Goal: Task Accomplishment & Management: Use online tool/utility

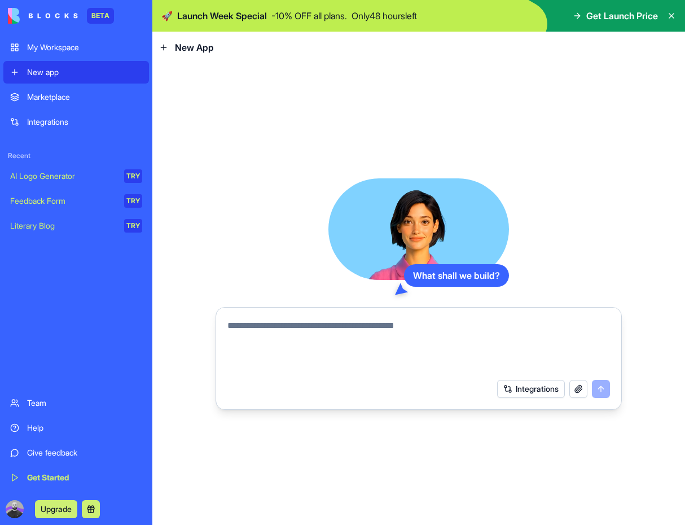
click at [96, 183] on link "AI Logo Generator TRY" at bounding box center [76, 176] width 146 height 23
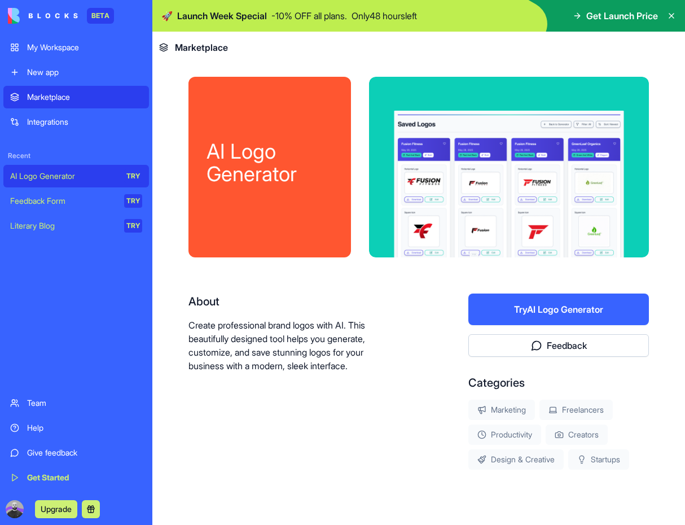
click at [512, 321] on button "Try AI Logo Generator" at bounding box center [558, 309] width 181 height 32
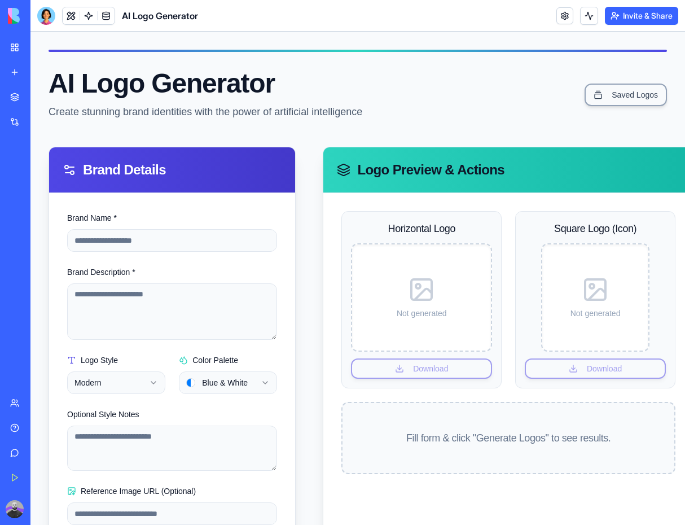
click at [416, 287] on circle at bounding box center [418, 286] width 5 height 5
click at [117, 234] on input "Brand Name *" at bounding box center [172, 240] width 210 height 23
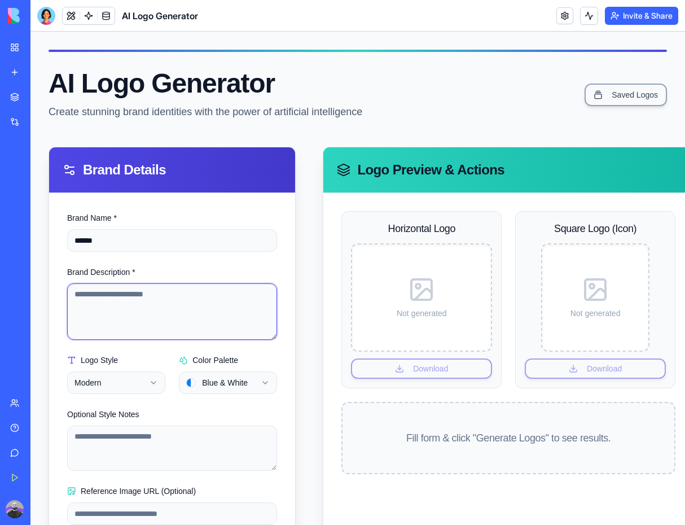
click at [123, 288] on textarea "Brand Description *" at bounding box center [172, 311] width 210 height 56
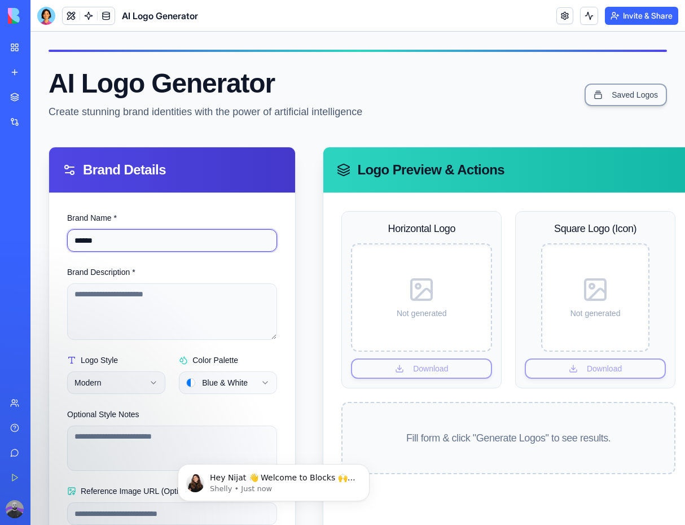
click at [147, 238] on input "******" at bounding box center [172, 240] width 210 height 23
paste input "**"
type input "********"
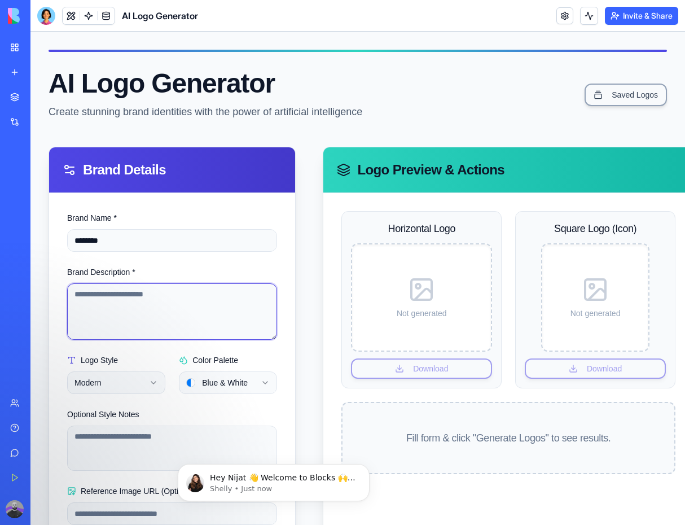
click at [129, 287] on textarea "Brand Description *" at bounding box center [172, 311] width 210 height 56
paste textarea "**********"
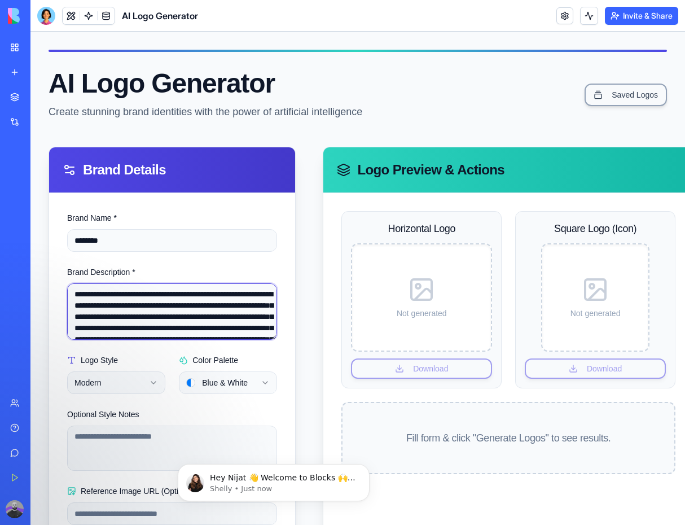
scroll to position [197, 0]
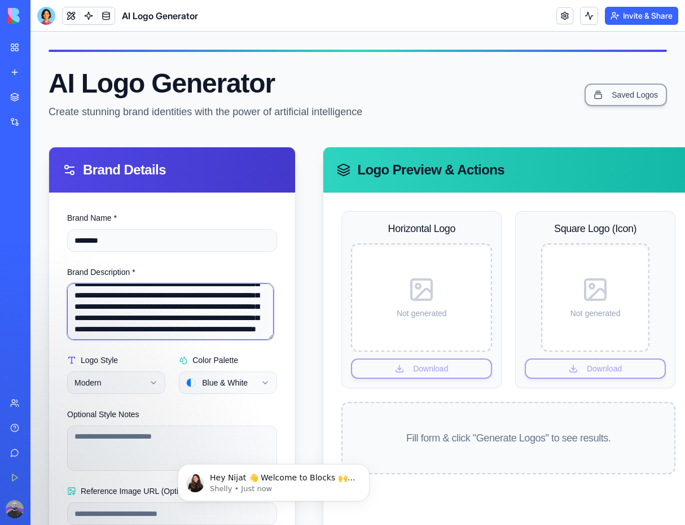
type textarea "**********"
click at [302, 318] on div "**********" at bounding box center [358, 363] width 618 height 433
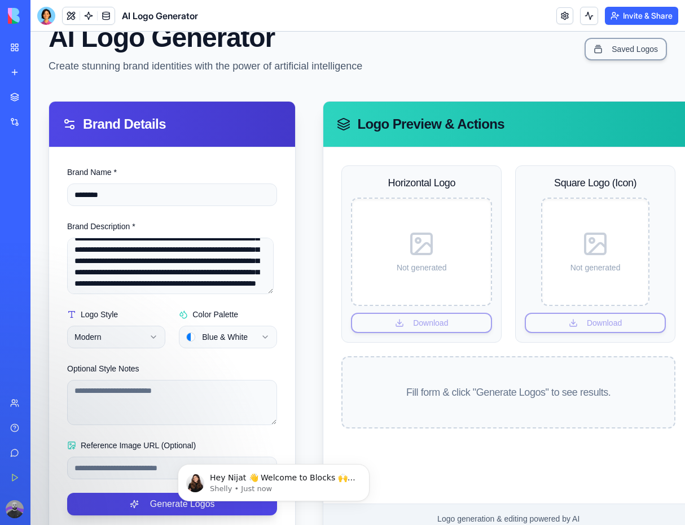
scroll to position [70, 0]
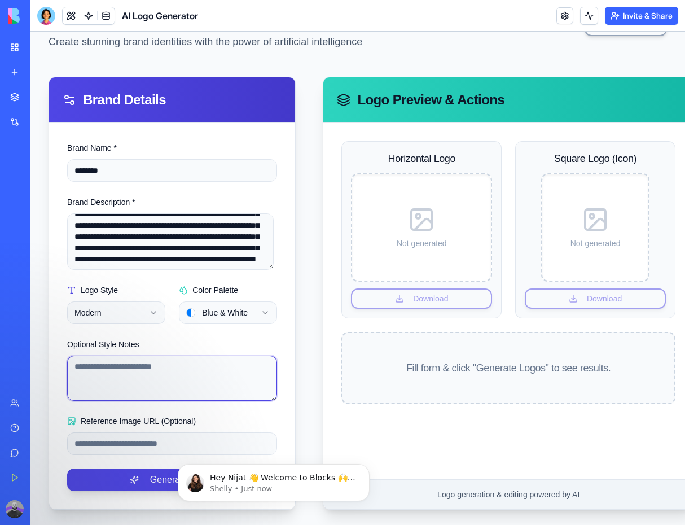
click at [123, 381] on textarea "Optional Style Notes" at bounding box center [172, 377] width 210 height 45
paste textarea "**********"
type textarea "**********"
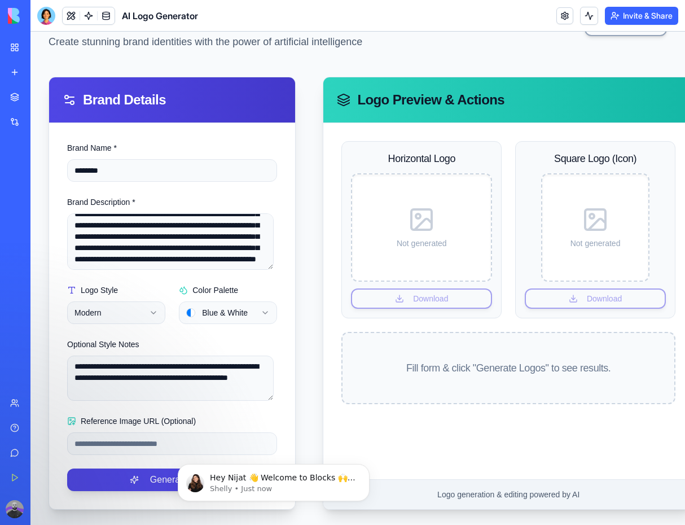
click at [42, 378] on div "**********" at bounding box center [357, 245] width 654 height 566
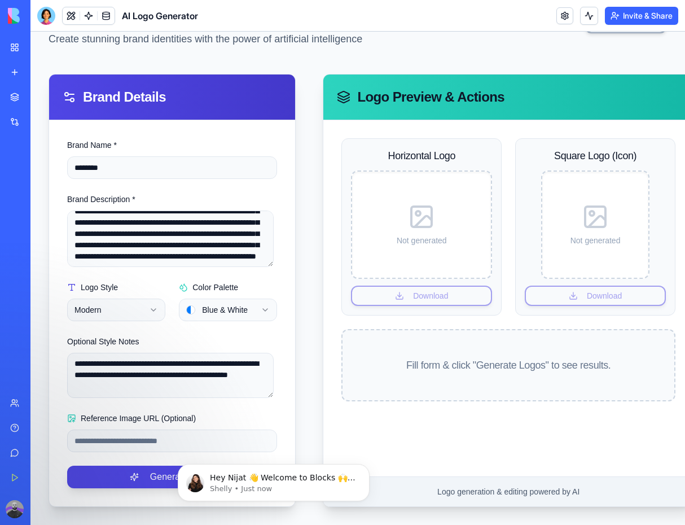
scroll to position [81, 0]
click at [115, 465] on button "Generate Logos" at bounding box center [172, 476] width 210 height 23
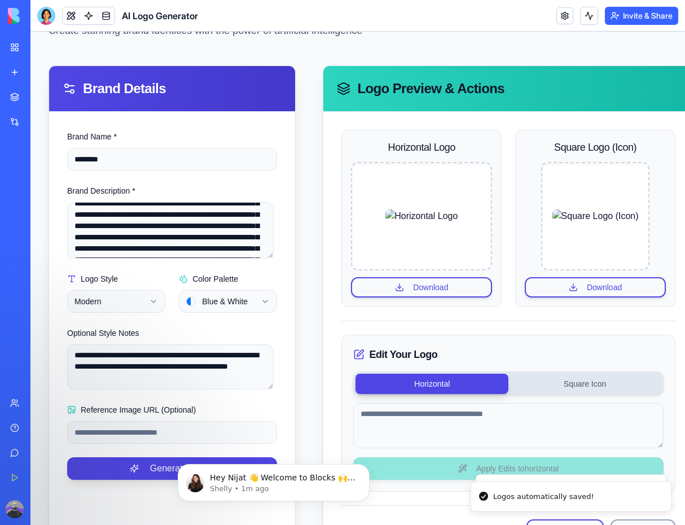
scroll to position [67, 0]
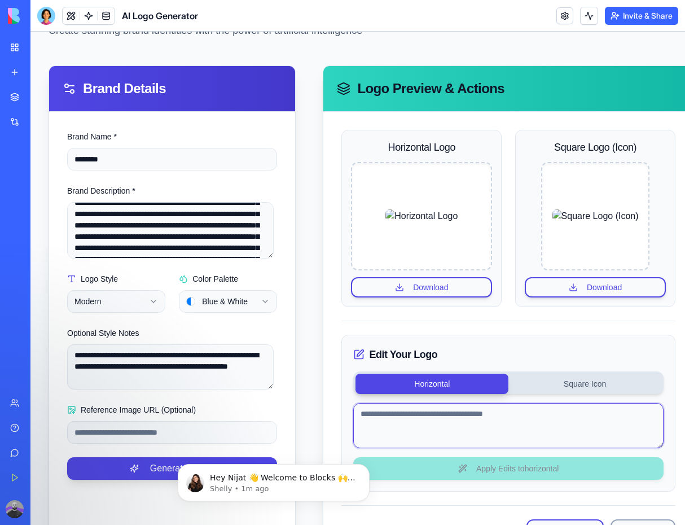
click at [415, 421] on textarea at bounding box center [508, 425] width 310 height 45
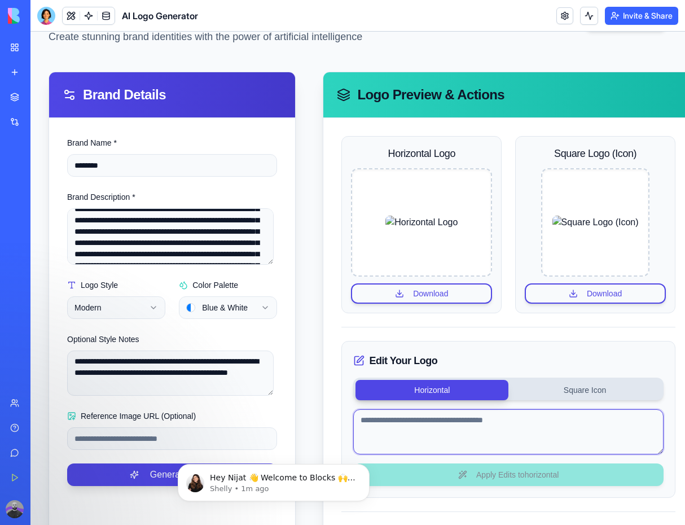
scroll to position [38, 0]
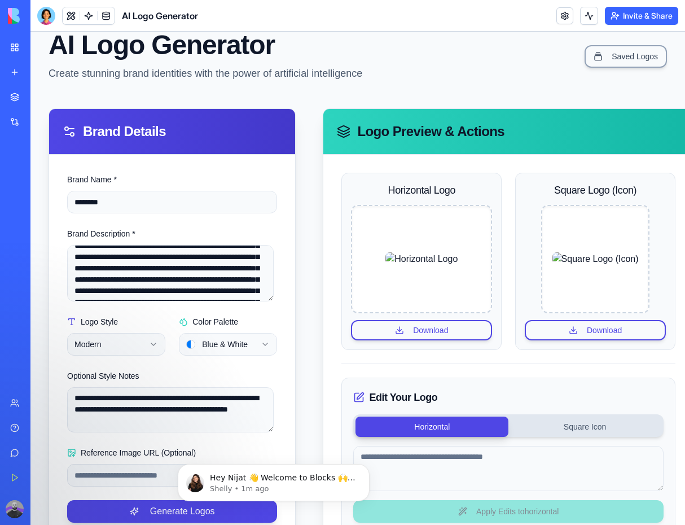
click at [399, 259] on img at bounding box center [421, 259] width 72 height 14
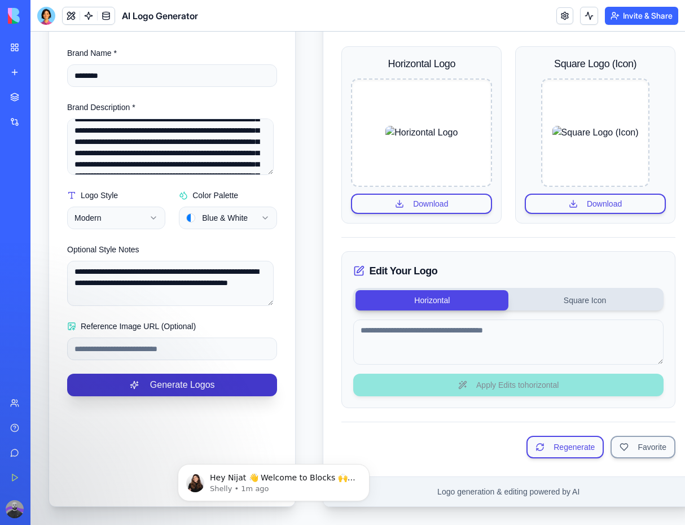
click at [214, 382] on button "Generate Logos" at bounding box center [172, 384] width 210 height 23
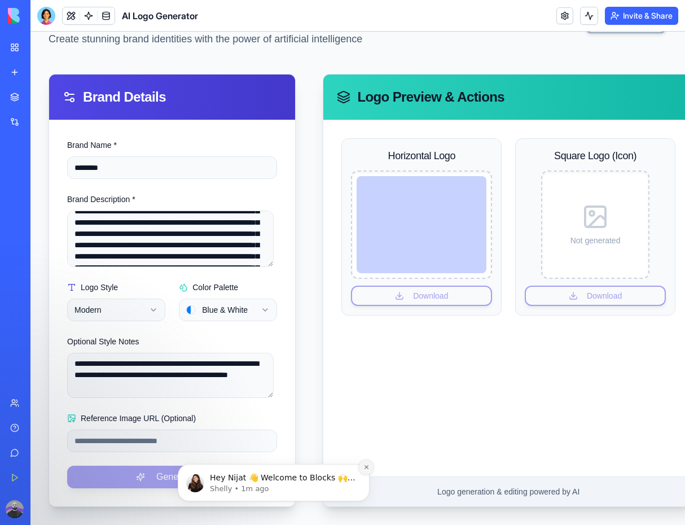
click at [366, 468] on icon "Dismiss notification" at bounding box center [366, 467] width 6 height 6
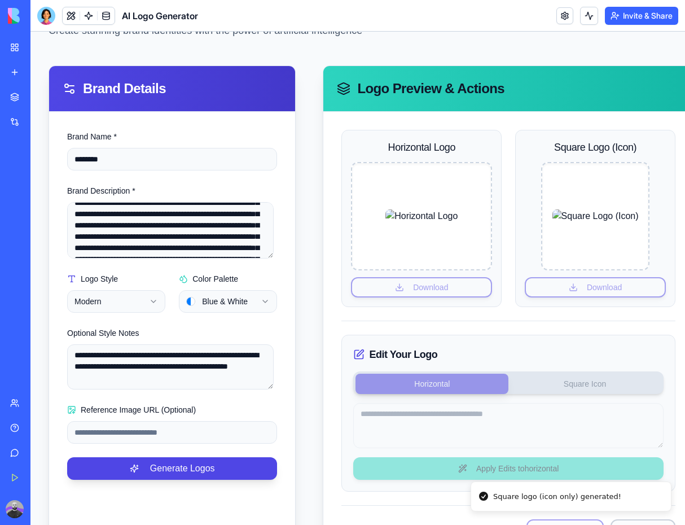
scroll to position [173, 0]
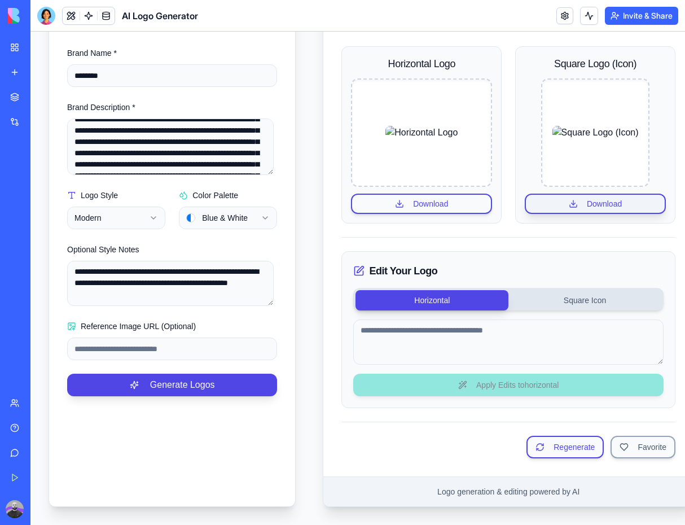
click at [584, 203] on button "Download" at bounding box center [595, 204] width 141 height 20
click at [432, 196] on button "Download" at bounding box center [421, 204] width 141 height 20
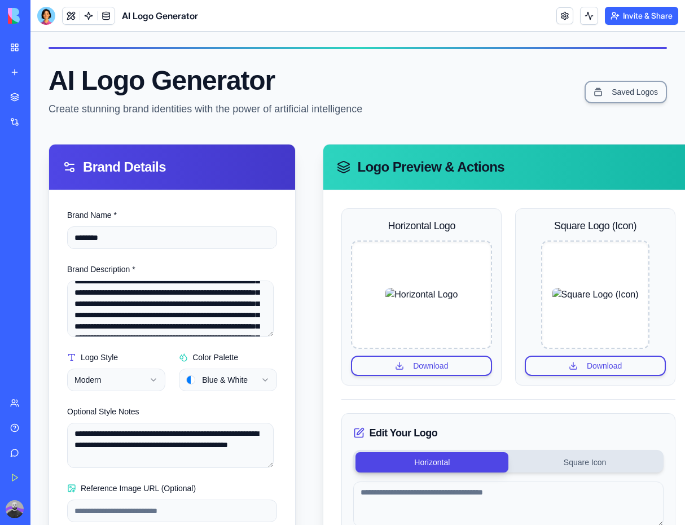
scroll to position [0, 0]
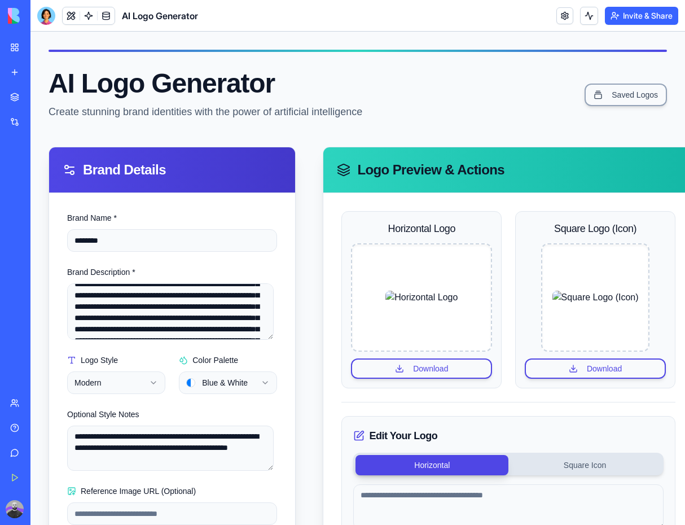
click at [49, 53] on link "My Workspace" at bounding box center [25, 47] width 45 height 23
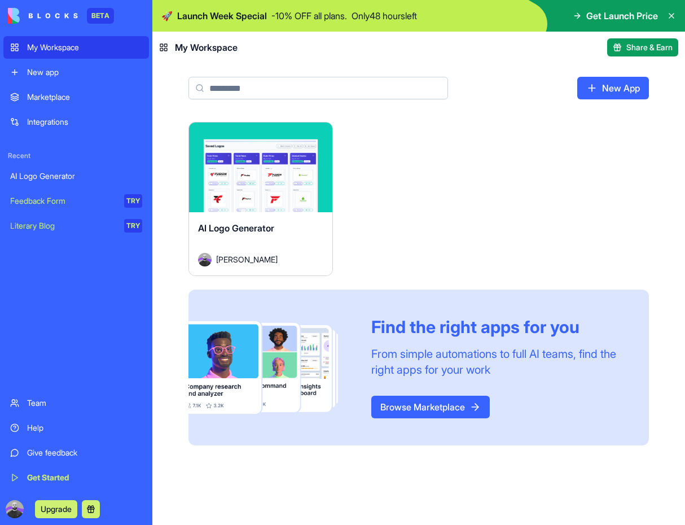
click at [597, 85] on link "New App" at bounding box center [613, 88] width 72 height 23
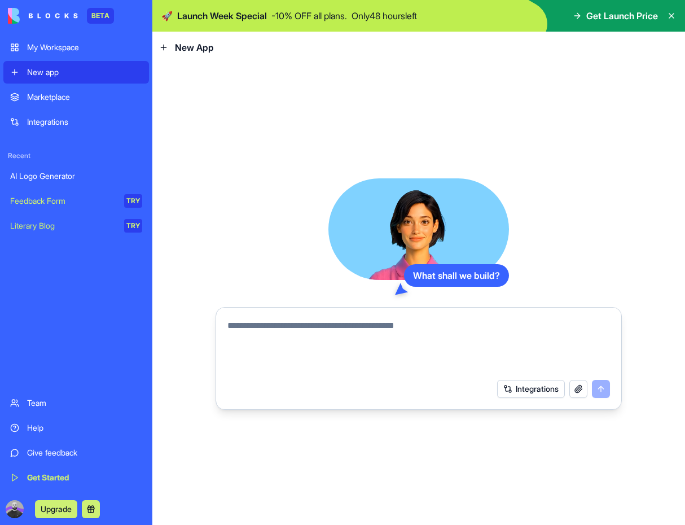
click at [376, 328] on textarea at bounding box center [418, 346] width 383 height 54
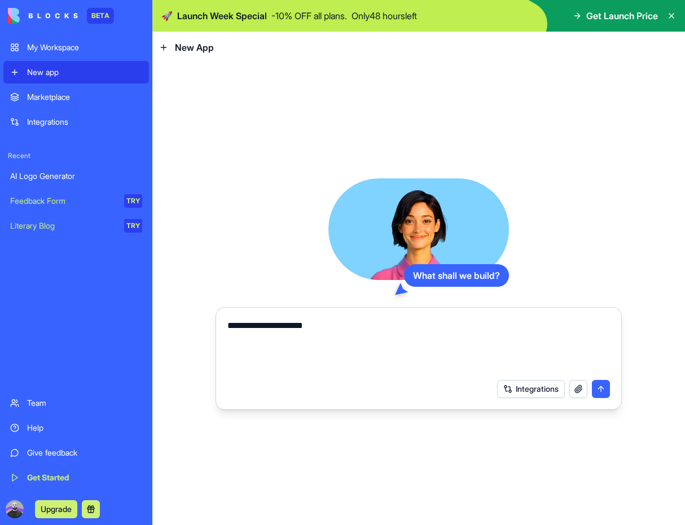
type textarea "**********"
click at [544, 393] on button "Integrations" at bounding box center [531, 389] width 68 height 18
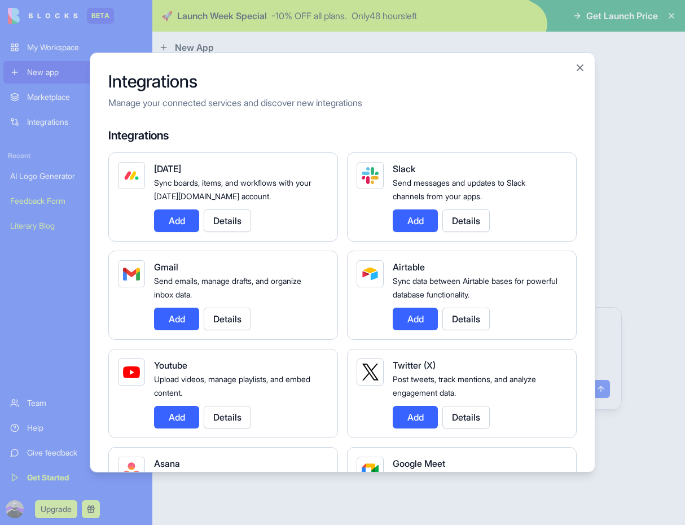
click at [593, 349] on div "Integrations Manage your connected services and discover new integrations Integ…" at bounding box center [343, 262] width 506 height 420
click at [619, 351] on div at bounding box center [342, 262] width 685 height 525
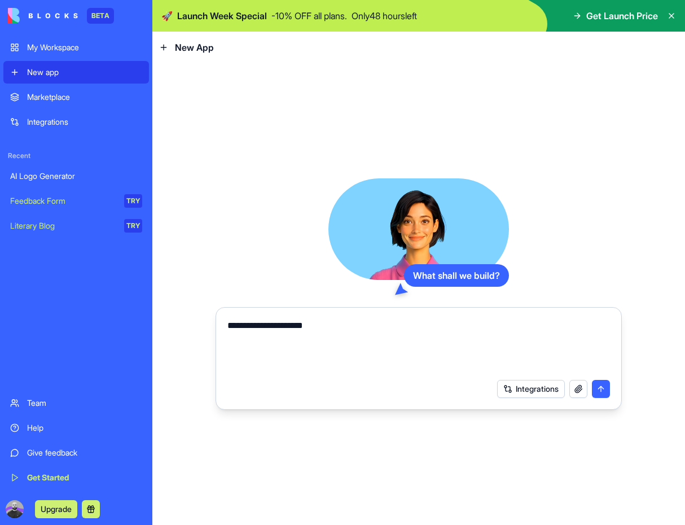
click at [603, 386] on button "submit" at bounding box center [601, 389] width 18 height 18
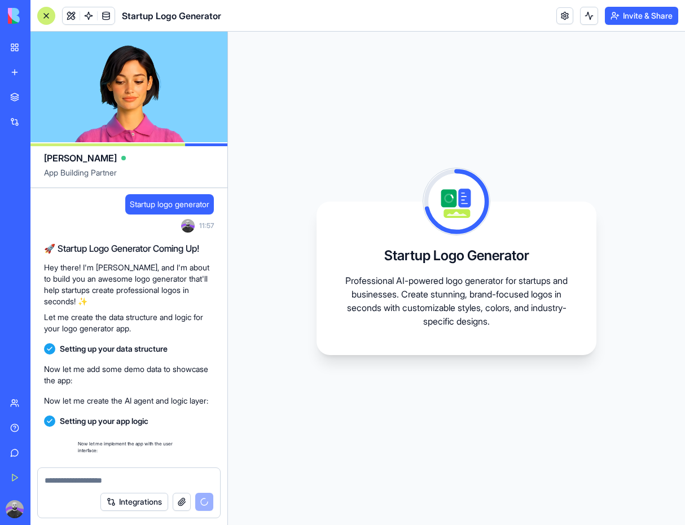
scroll to position [134, 0]
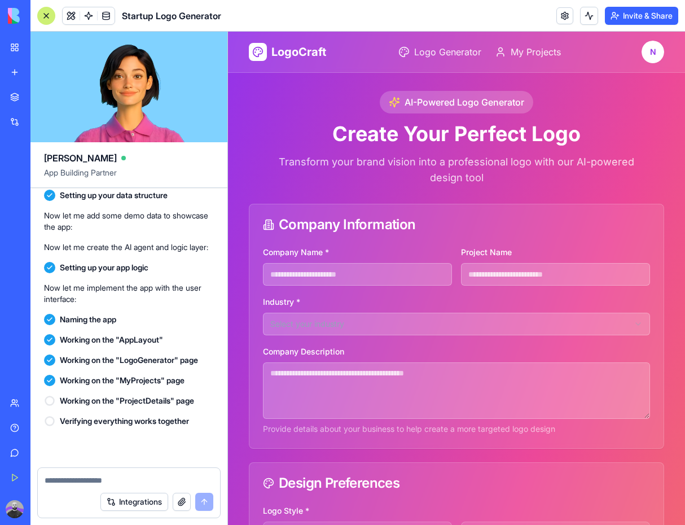
scroll to position [332, 0]
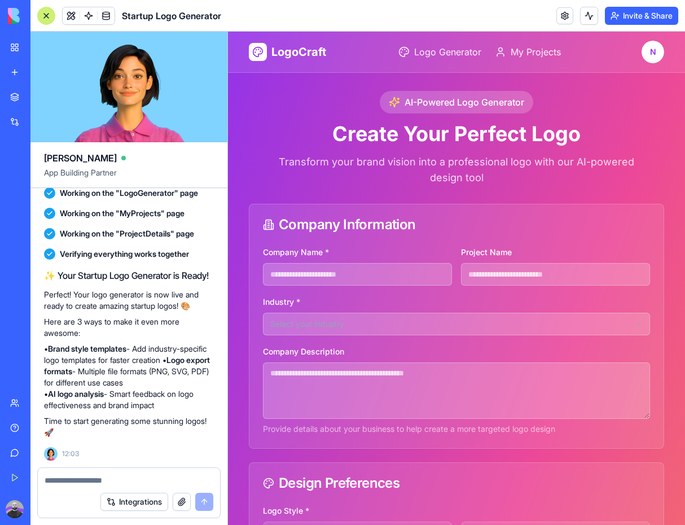
click at [331, 276] on input "Company Name *" at bounding box center [357, 274] width 189 height 23
click at [386, 238] on div "Company Information" at bounding box center [456, 224] width 414 height 41
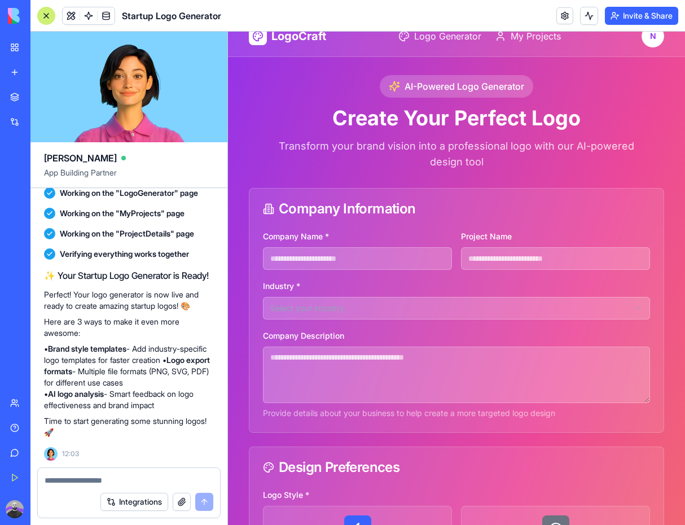
scroll to position [14, 0]
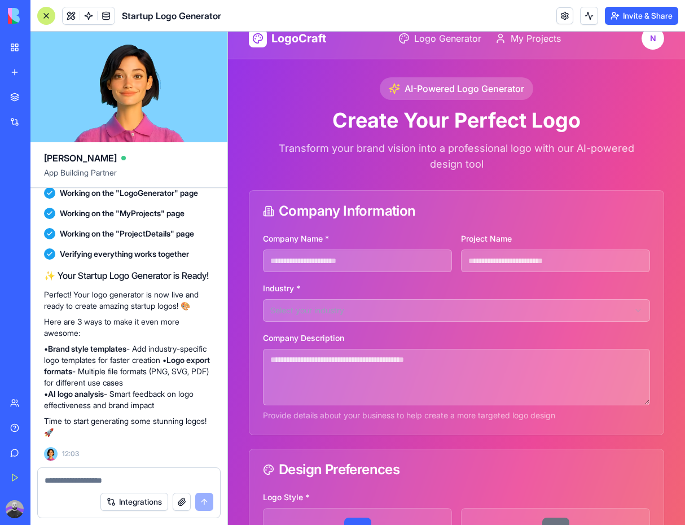
click at [335, 258] on input "Company Name *" at bounding box center [357, 260] width 189 height 23
paste input "********"
type input "********"
type input "**********"
type input "********"
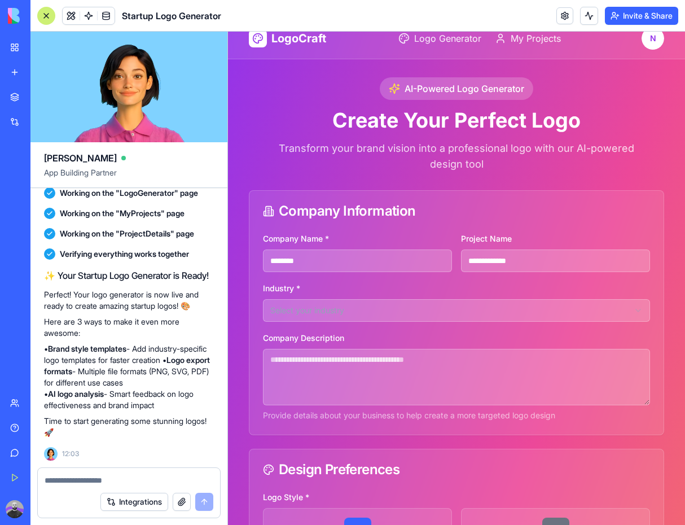
click at [311, 372] on textarea "Company Description" at bounding box center [456, 377] width 387 height 56
paste textarea "**********"
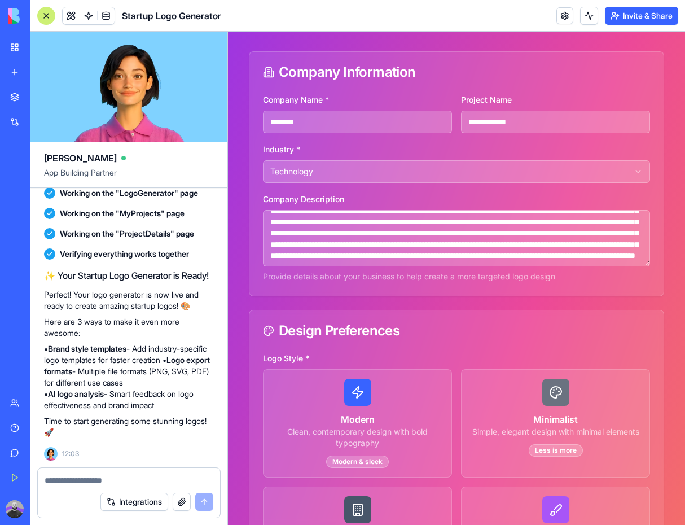
scroll to position [197, 0]
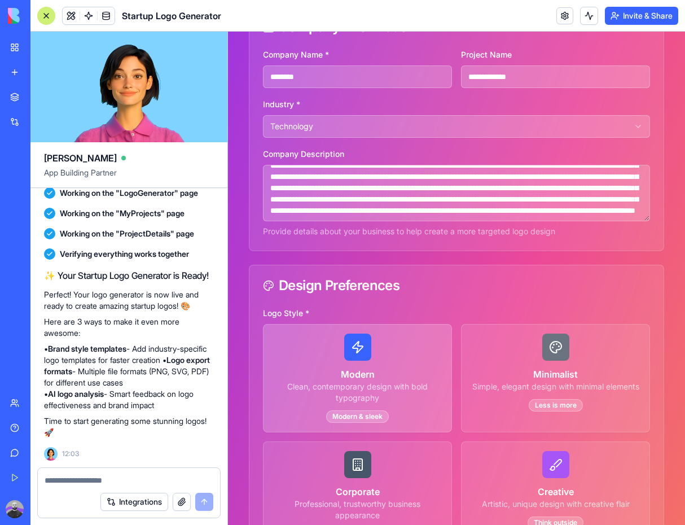
type textarea "**********"
click at [364, 376] on h3 "Modern" at bounding box center [357, 374] width 170 height 14
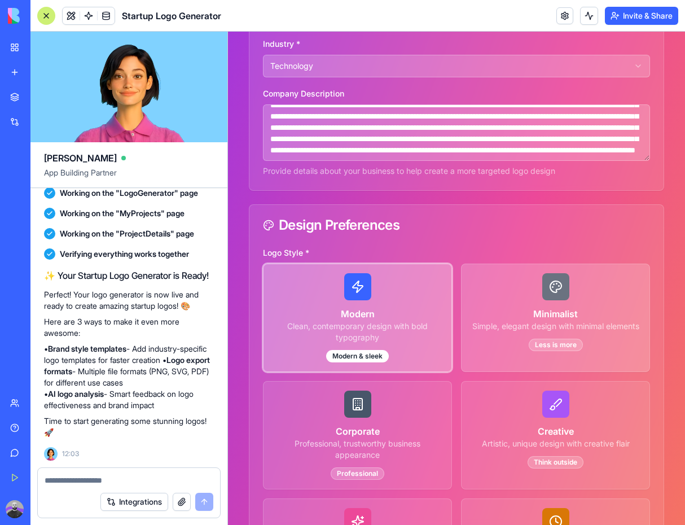
scroll to position [260, 0]
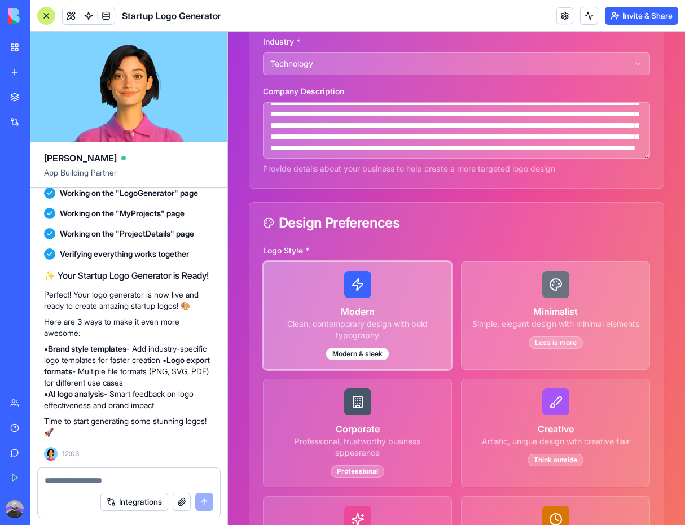
click at [529, 317] on h3 "Minimalist" at bounding box center [556, 312] width 170 height 14
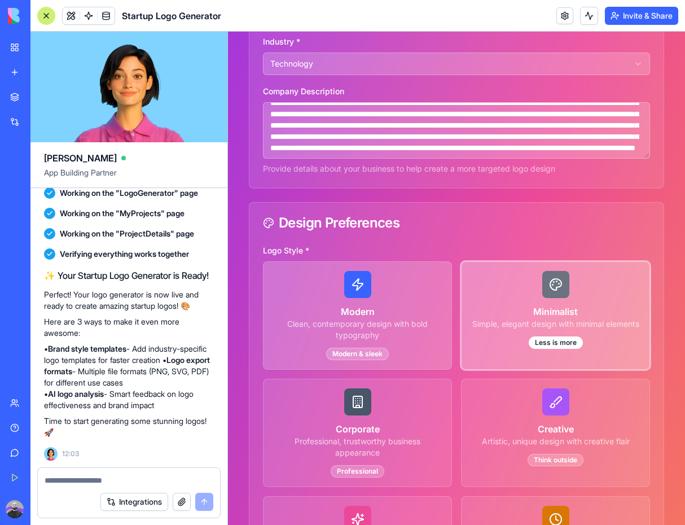
click at [377, 304] on div "Modern Clean, contemporary design with bold typography Modern & sleek" at bounding box center [357, 315] width 188 height 107
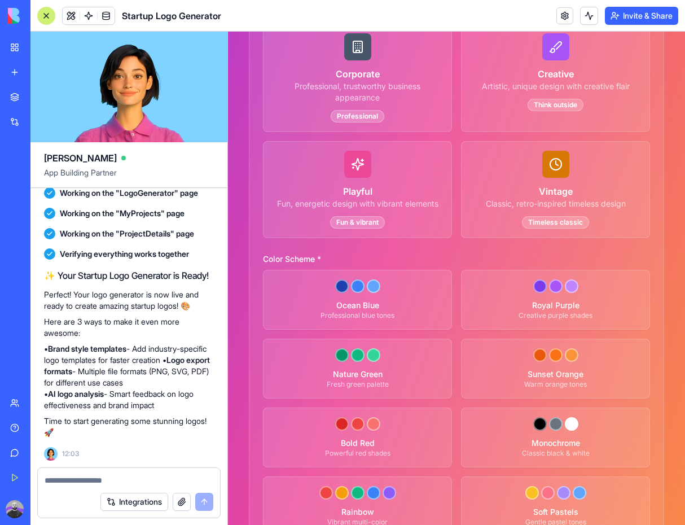
scroll to position [794, 0]
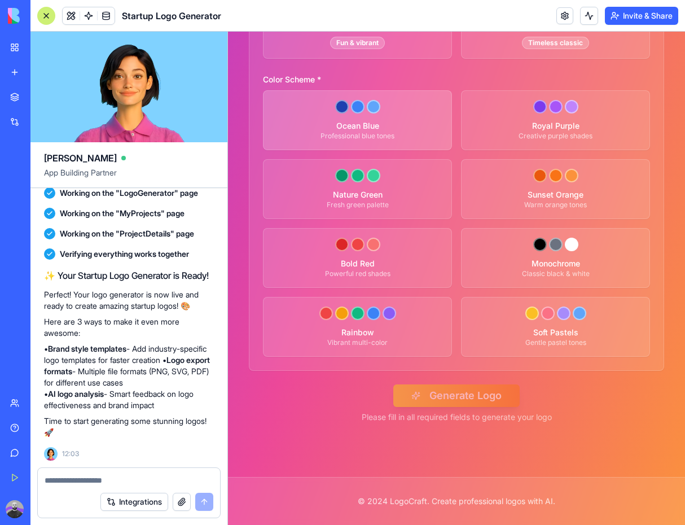
click at [392, 121] on div "Ocean Blue" at bounding box center [357, 125] width 170 height 11
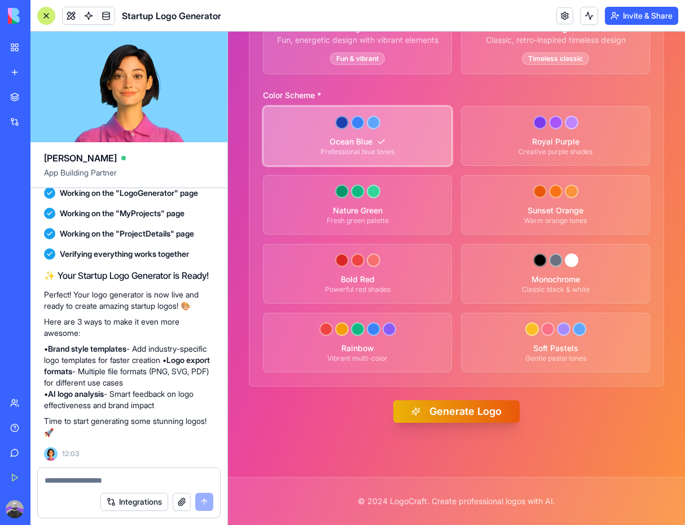
click at [432, 418] on button "Generate Logo" at bounding box center [456, 411] width 126 height 23
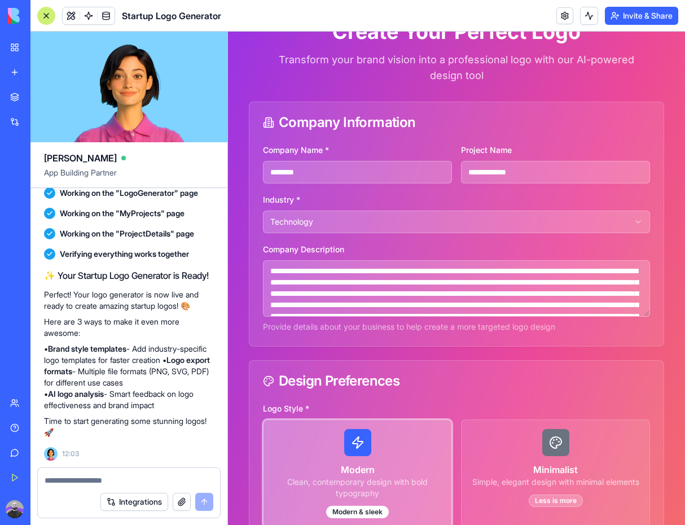
scroll to position [0, 0]
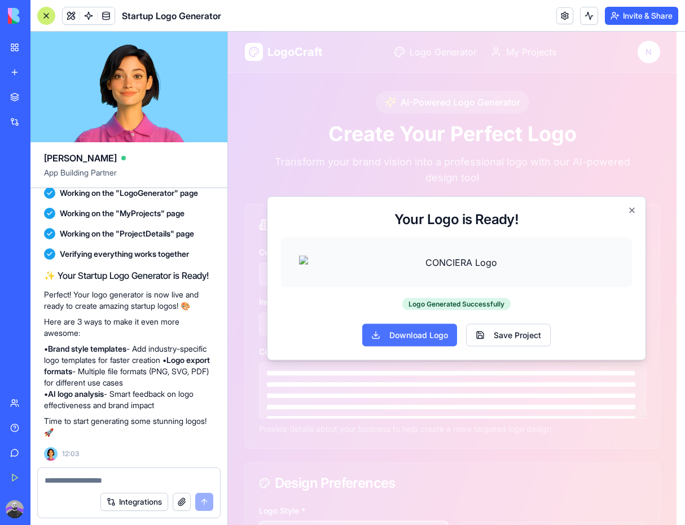
click at [441, 346] on button "Download Logo" at bounding box center [409, 335] width 95 height 23
click at [585, 101] on div at bounding box center [456, 278] width 457 height 493
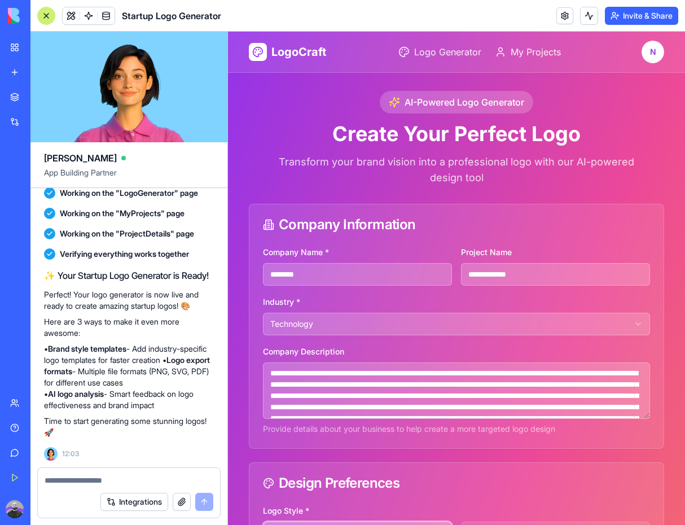
drag, startPoint x: 683, startPoint y: 108, endPoint x: 911, endPoint y: 91, distance: 228.5
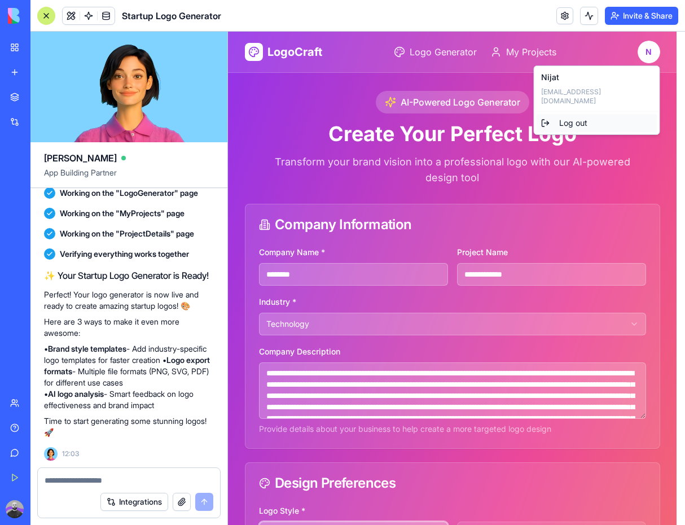
click at [626, 114] on div "Log out" at bounding box center [597, 123] width 121 height 18
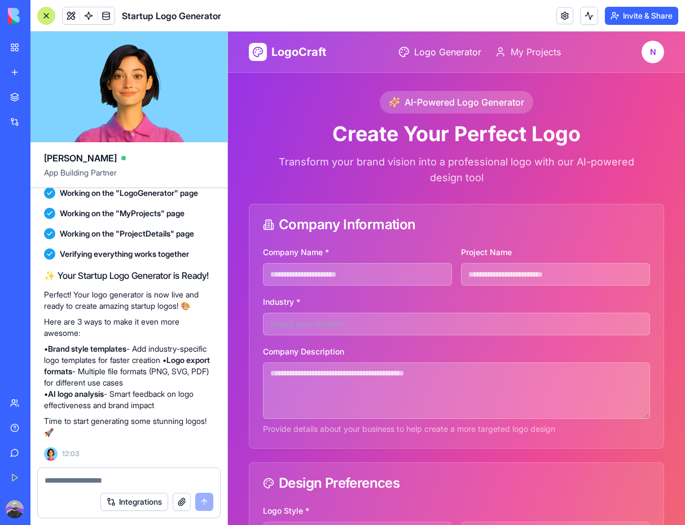
click at [439, 55] on span "Logo Generator" at bounding box center [447, 52] width 67 height 14
click at [522, 54] on span "My Projects" at bounding box center [536, 52] width 50 height 14
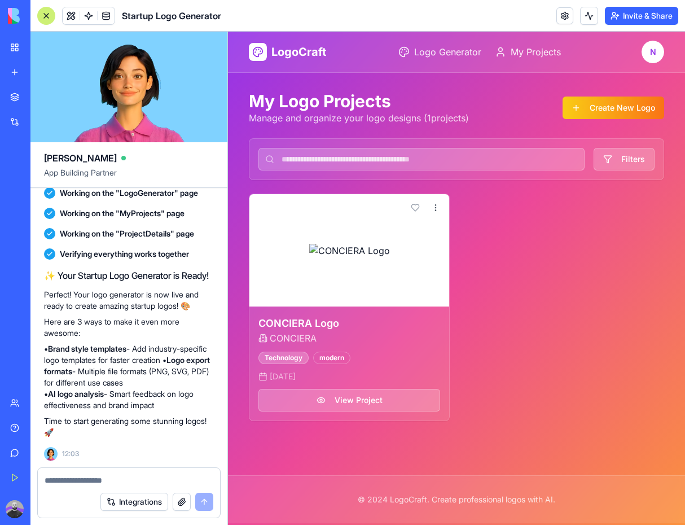
click at [437, 155] on input at bounding box center [421, 159] width 326 height 23
click at [409, 113] on p "Manage and organize your logo designs ( 1 projects)" at bounding box center [368, 110] width 81 height 213
click at [262, 45] on link "LogoCraft" at bounding box center [287, 52] width 77 height 18
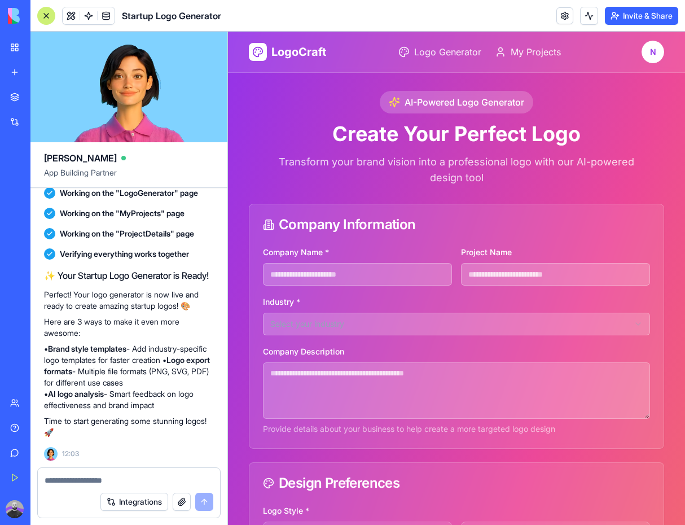
click at [625, 15] on button "Invite & Share" at bounding box center [641, 16] width 73 height 18
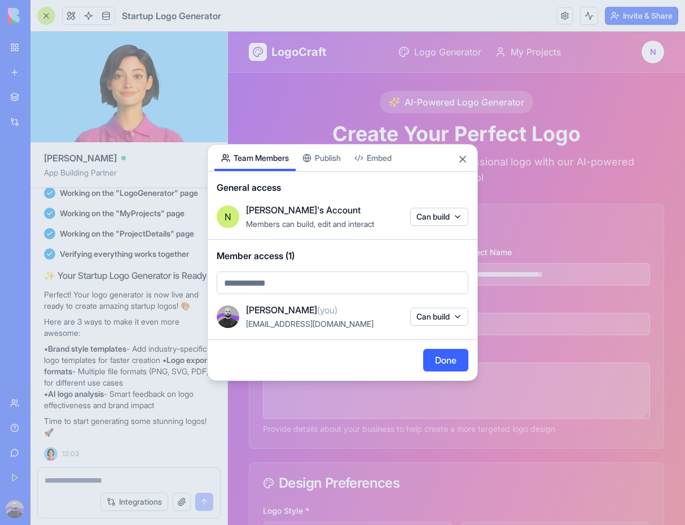
click at [340, 157] on div "Share App Team Members Publish Embed General access N Nijat's Account Members c…" at bounding box center [342, 262] width 271 height 237
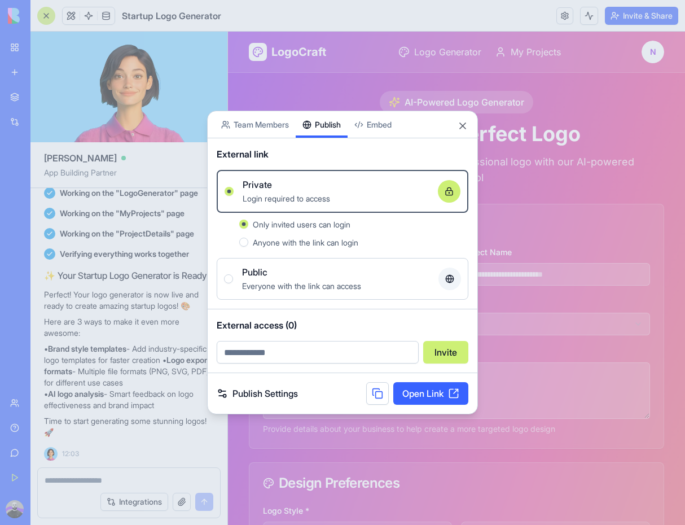
click at [279, 270] on div "Public" at bounding box center [335, 272] width 187 height 14
click at [233, 274] on button "Public Everyone with the link can access" at bounding box center [228, 278] width 9 height 9
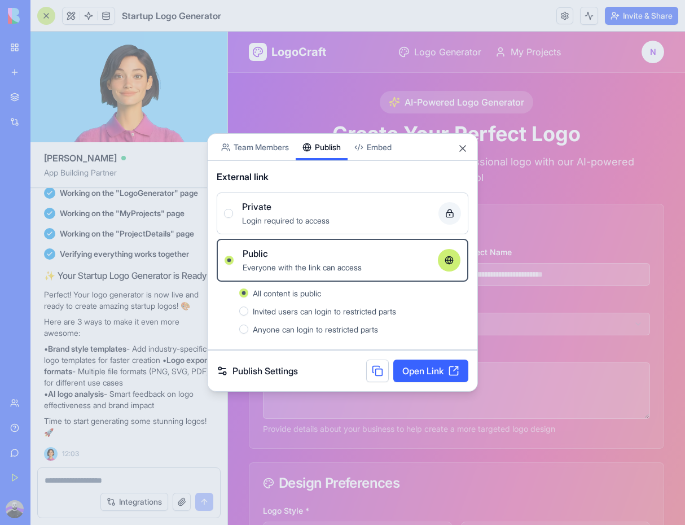
click at [423, 377] on link "Open Link" at bounding box center [430, 370] width 75 height 23
click at [274, 368] on link "Publish Settings" at bounding box center [257, 371] width 81 height 14
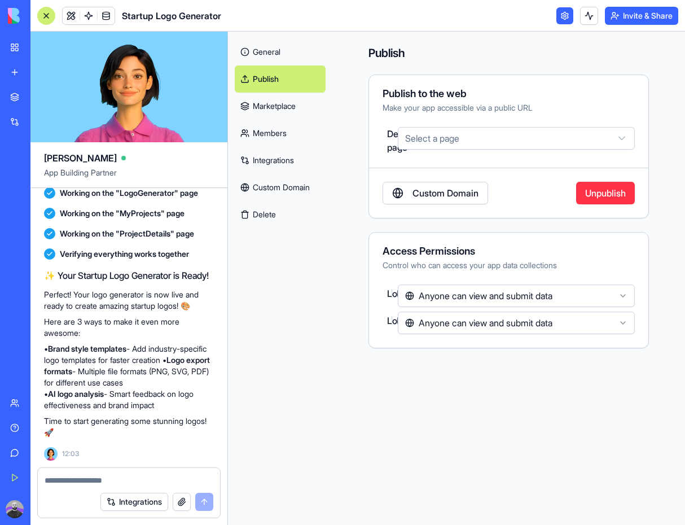
click at [486, 127] on html "BETA My Workspace New app Marketplace Integrations Recent AI Logo Generator New…" at bounding box center [342, 262] width 685 height 525
click at [472, 154] on div "LogoGenerator MyProjects ProjectDetails" at bounding box center [516, 181] width 237 height 59
select select "**********"
click at [306, 250] on div "General Publish Marketplace Members Integrations Custom Domain Delete" at bounding box center [280, 278] width 104 height 493
click at [288, 163] on link "Integrations" at bounding box center [280, 160] width 91 height 27
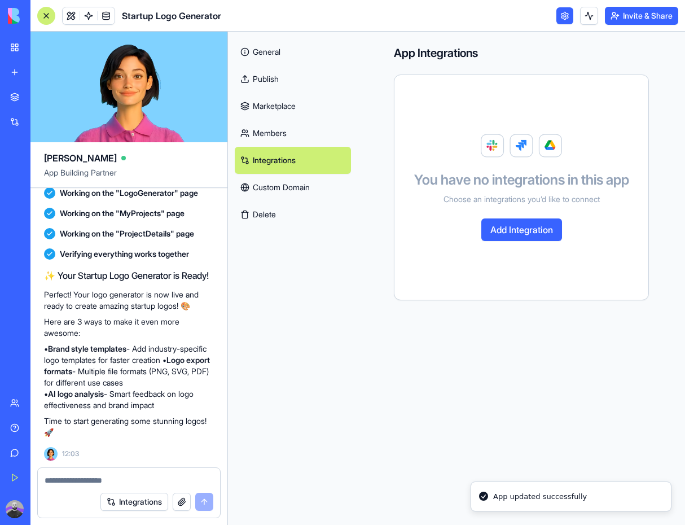
click at [291, 182] on link "Custom Domain" at bounding box center [293, 187] width 116 height 27
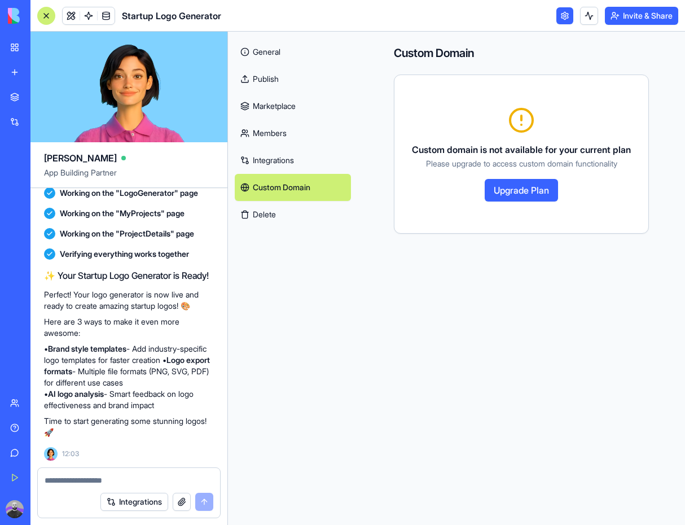
click at [513, 188] on button "Upgrade Plan" at bounding box center [521, 190] width 73 height 23
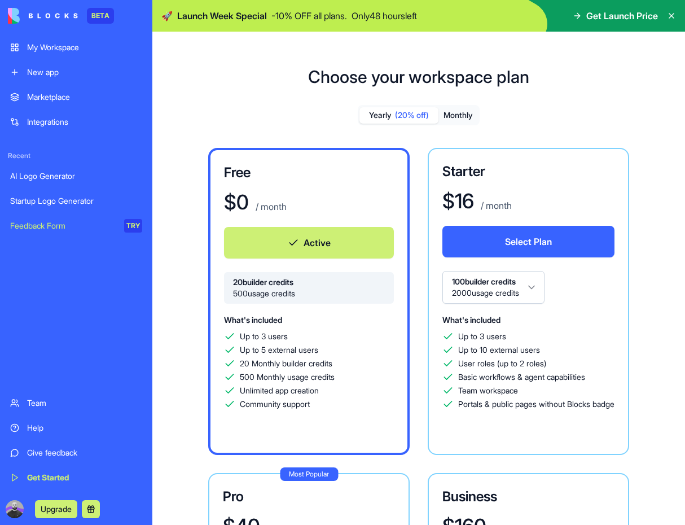
click at [67, 46] on div "My Workspace" at bounding box center [84, 47] width 115 height 11
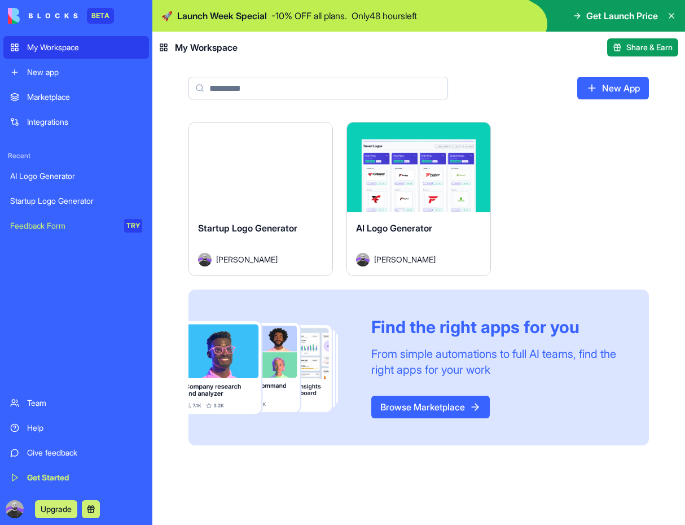
click at [285, 200] on div "Launch" at bounding box center [260, 167] width 143 height 90
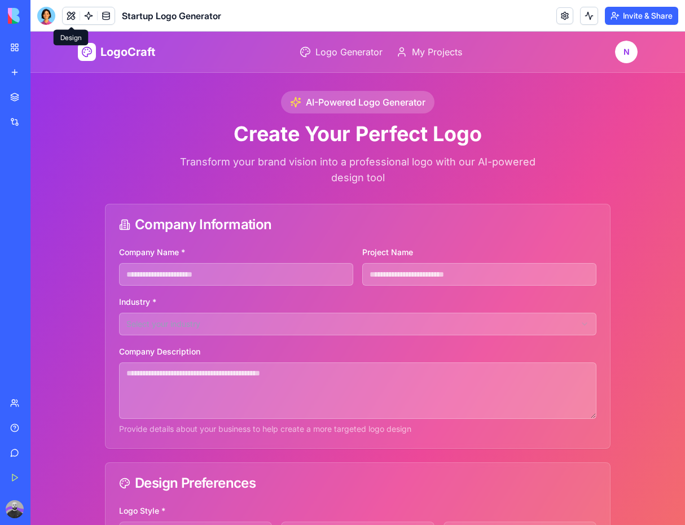
click at [72, 17] on button at bounding box center [71, 15] width 17 height 17
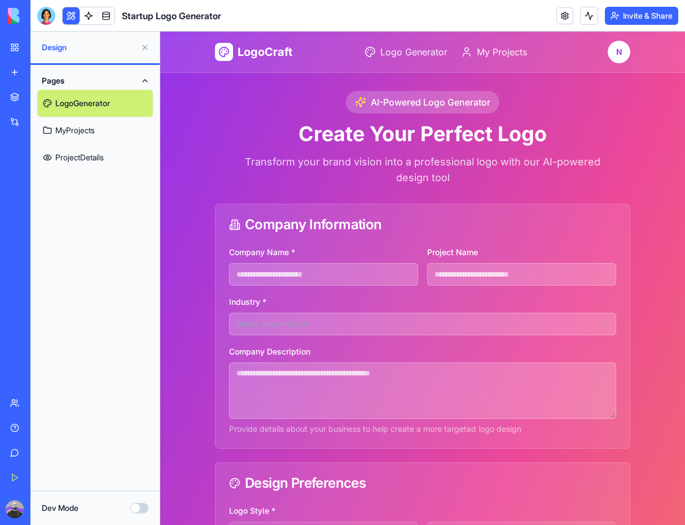
click at [90, 152] on link "ProjectDetails" at bounding box center [95, 157] width 116 height 27
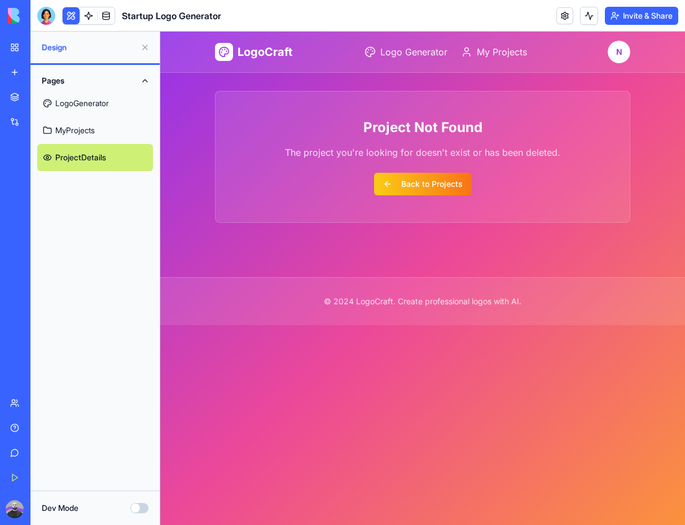
click at [94, 131] on link "MyProjects" at bounding box center [95, 130] width 116 height 27
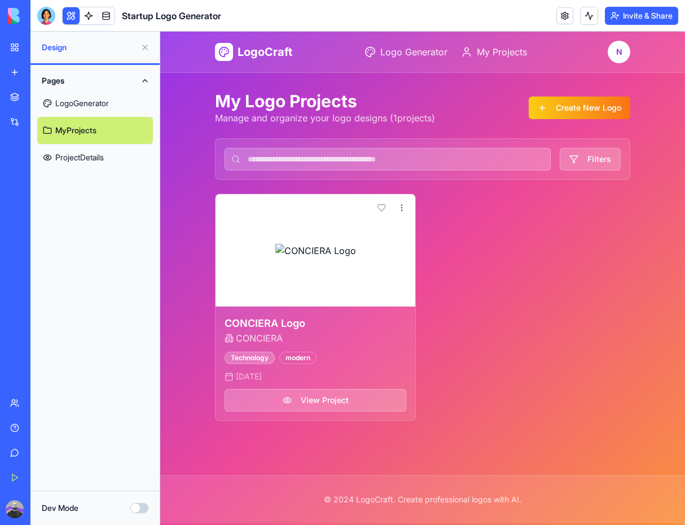
click at [99, 108] on link "LogoGenerator" at bounding box center [95, 103] width 116 height 27
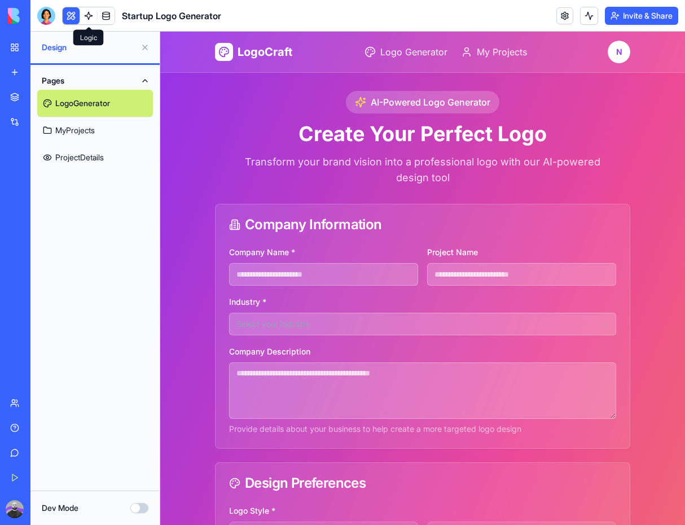
click at [85, 16] on link at bounding box center [88, 15] width 17 height 17
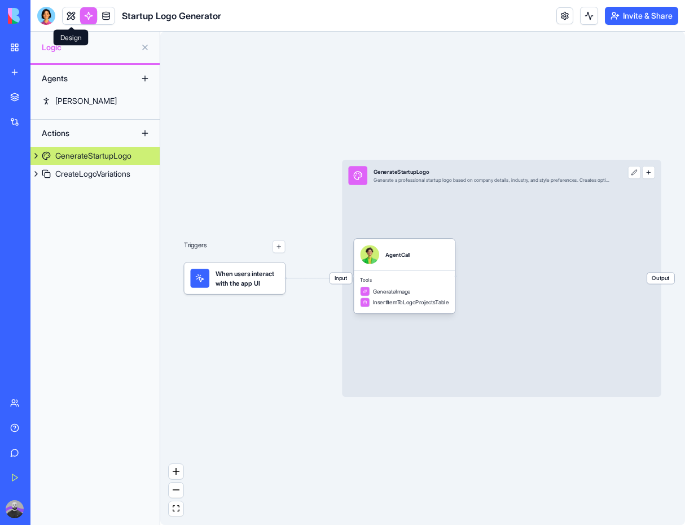
click at [72, 19] on link at bounding box center [71, 15] width 17 height 17
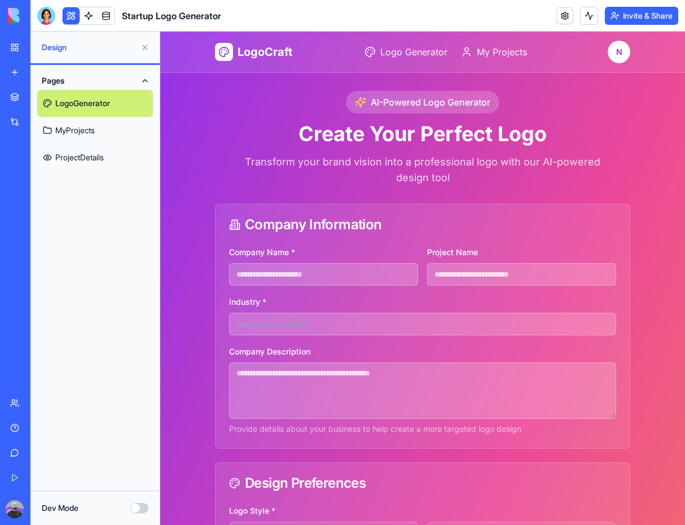
click at [147, 510] on button "Dev Mode" at bounding box center [139, 508] width 18 height 10
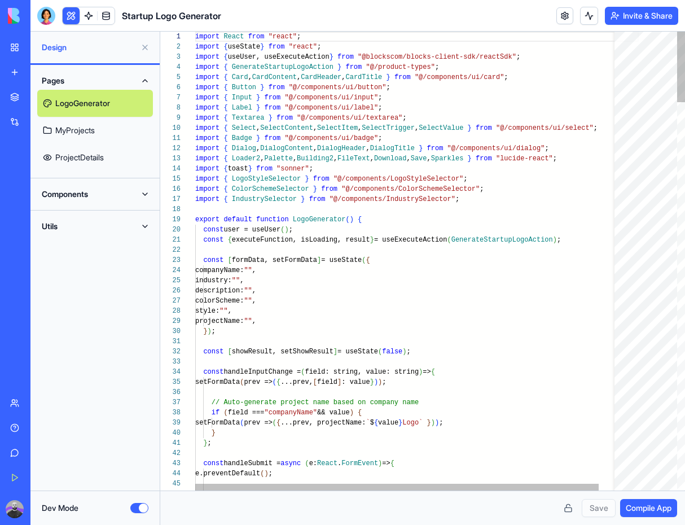
scroll to position [91, 0]
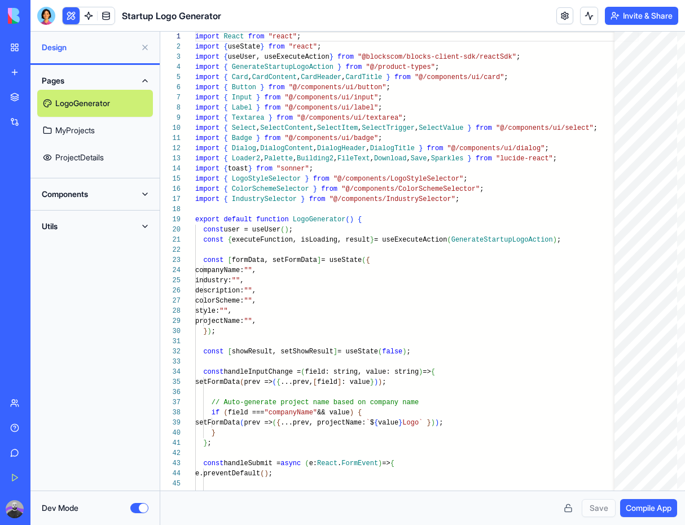
click at [147, 510] on button "Dev Mode" at bounding box center [139, 508] width 18 height 10
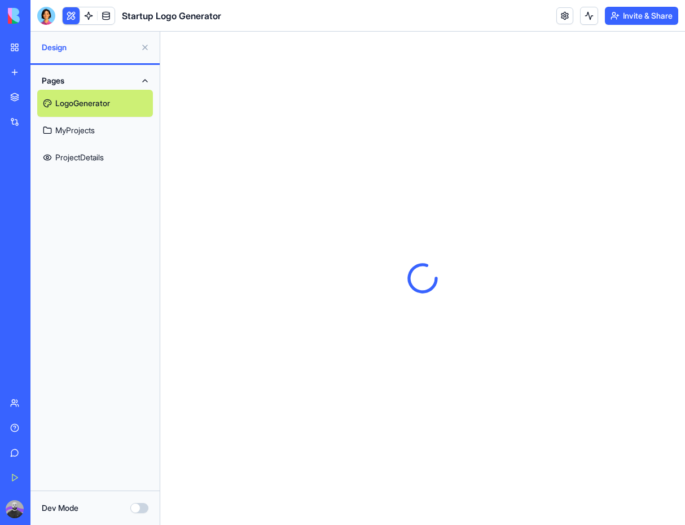
scroll to position [0, 0]
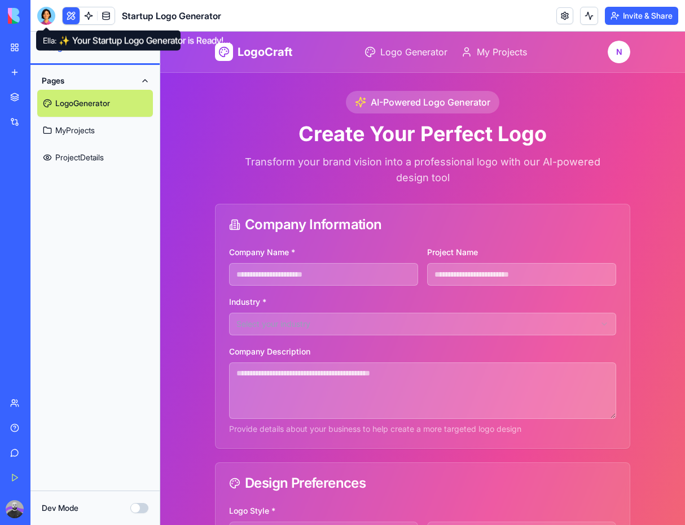
click at [47, 19] on div at bounding box center [46, 16] width 18 height 18
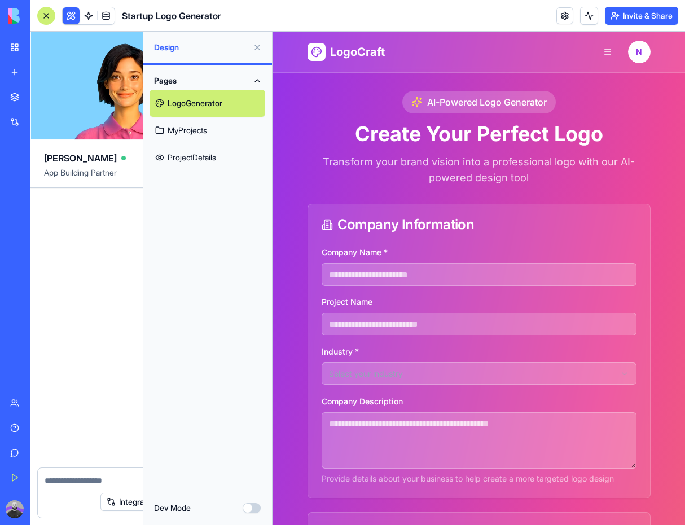
scroll to position [332, 0]
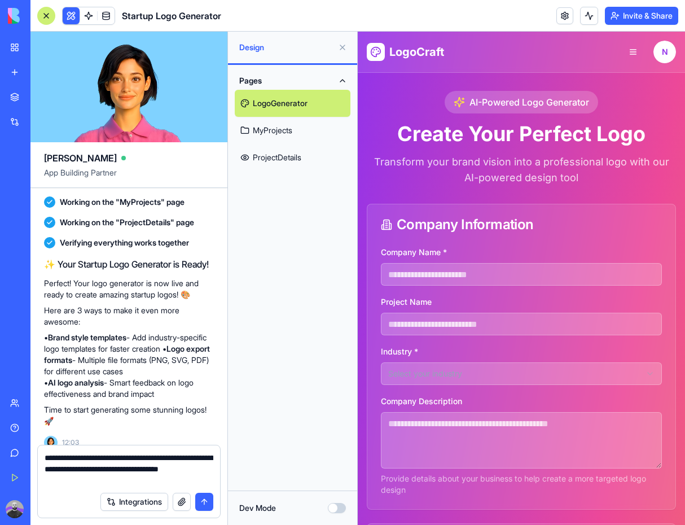
type textarea "**********"
click at [203, 502] on button "submit" at bounding box center [204, 502] width 18 height 18
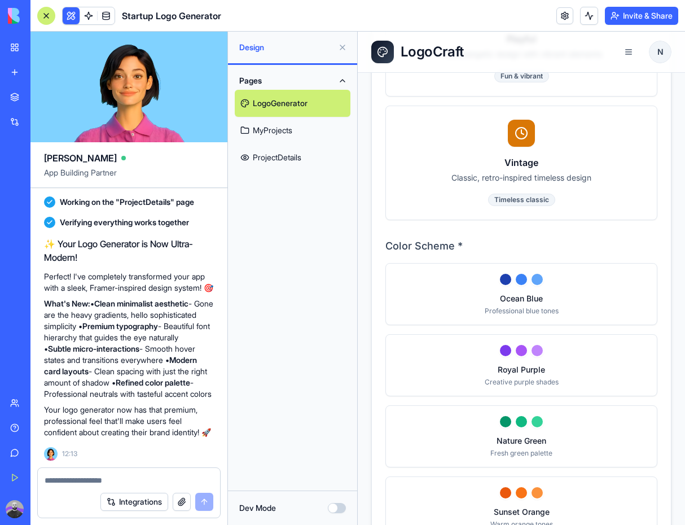
scroll to position [1228, 0]
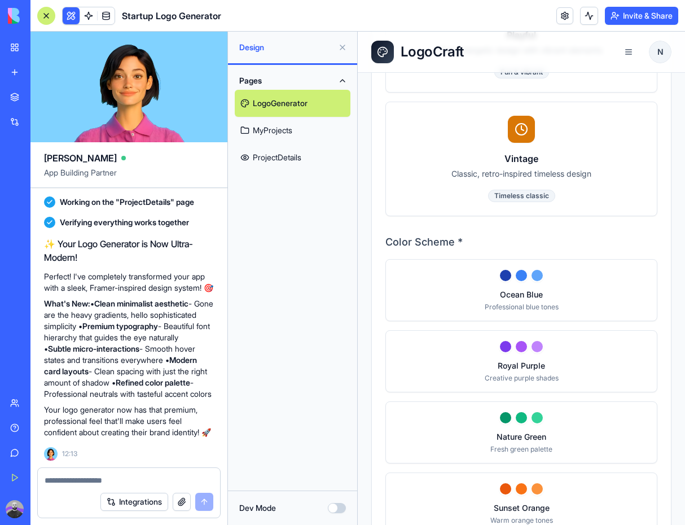
click at [643, 23] on button "Invite & Share" at bounding box center [641, 16] width 73 height 18
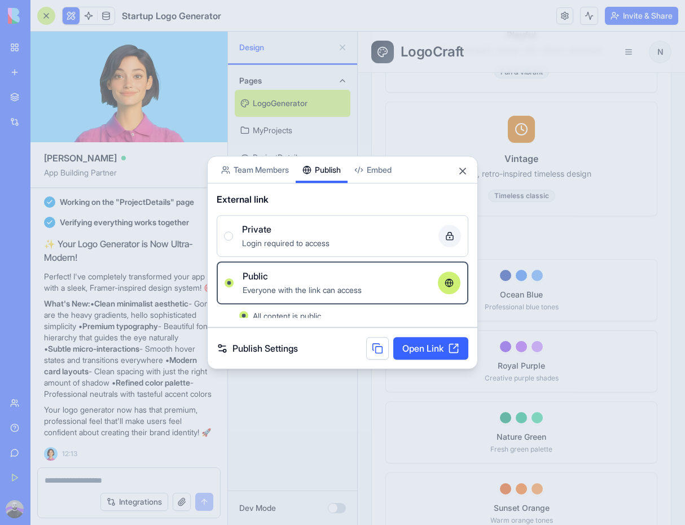
click at [339, 164] on button "Publish" at bounding box center [322, 169] width 52 height 27
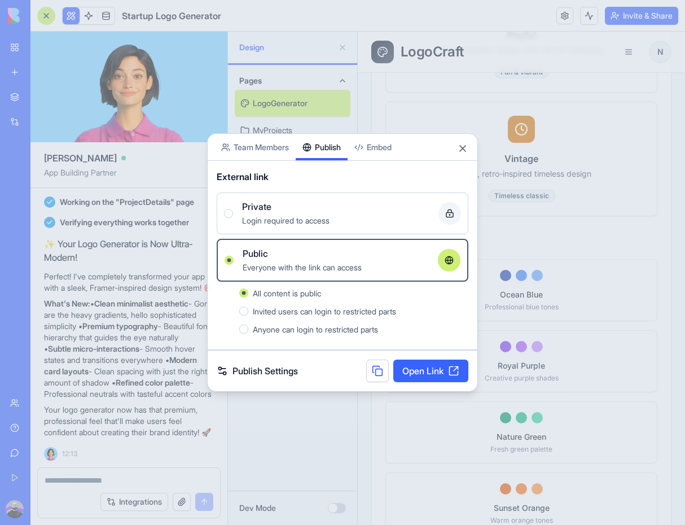
click at [286, 219] on span "Login required to access" at bounding box center [285, 221] width 87 height 10
click at [233, 218] on button "Private Login required to access" at bounding box center [228, 213] width 9 height 9
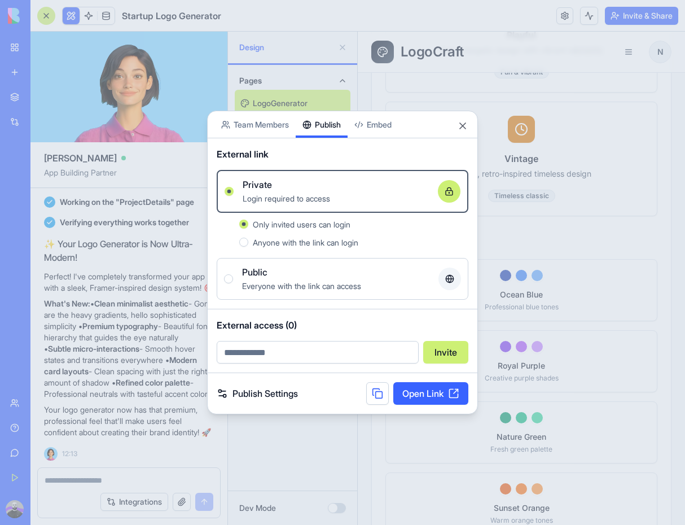
click at [286, 245] on span "Anyone with the link can login" at bounding box center [306, 243] width 106 height 10
click at [248, 245] on button "Anyone with the link can login" at bounding box center [243, 242] width 9 height 9
click at [433, 394] on link "Open Link" at bounding box center [430, 393] width 75 height 23
click at [284, 283] on span "Everyone with the link can access" at bounding box center [301, 286] width 119 height 10
click at [233, 283] on button "Public Everyone with the link can access" at bounding box center [228, 278] width 9 height 9
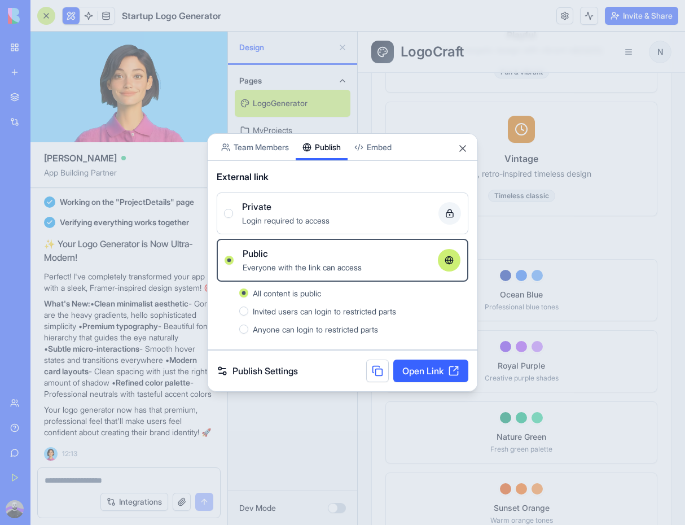
click at [280, 329] on span "Anyone can login to restricted parts" at bounding box center [315, 329] width 125 height 10
click at [248, 329] on button "Anyone can login to restricted parts" at bounding box center [243, 328] width 9 height 9
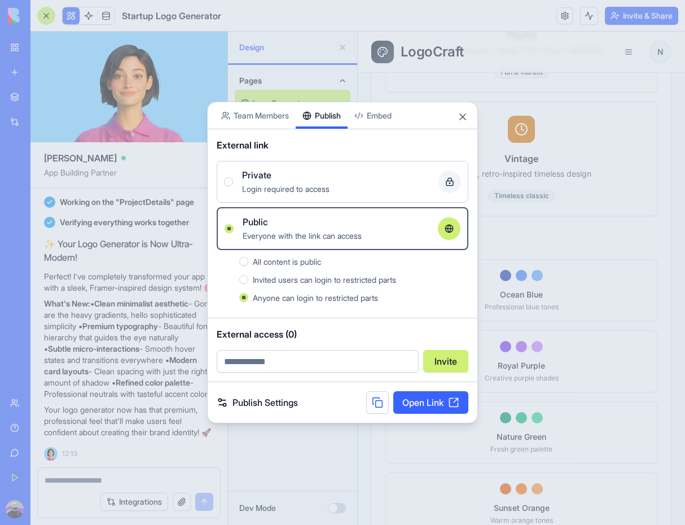
click at [280, 264] on span "All content is public" at bounding box center [287, 262] width 68 height 10
click at [248, 264] on button "All content is public" at bounding box center [243, 261] width 9 height 9
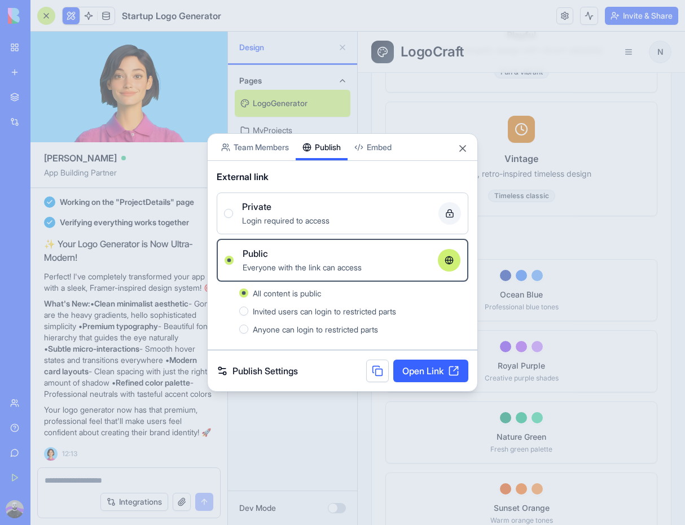
click at [422, 372] on link "Open Link" at bounding box center [430, 370] width 75 height 23
click at [440, 370] on link "Open Link" at bounding box center [430, 370] width 75 height 23
click at [89, 251] on div at bounding box center [342, 262] width 685 height 525
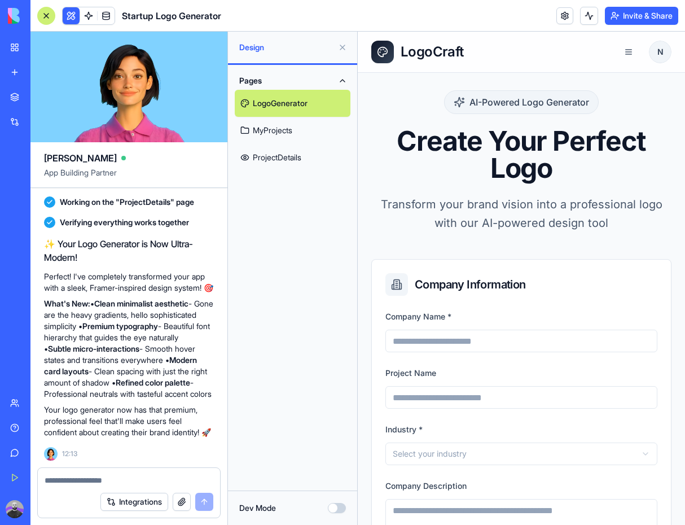
scroll to position [0, 0]
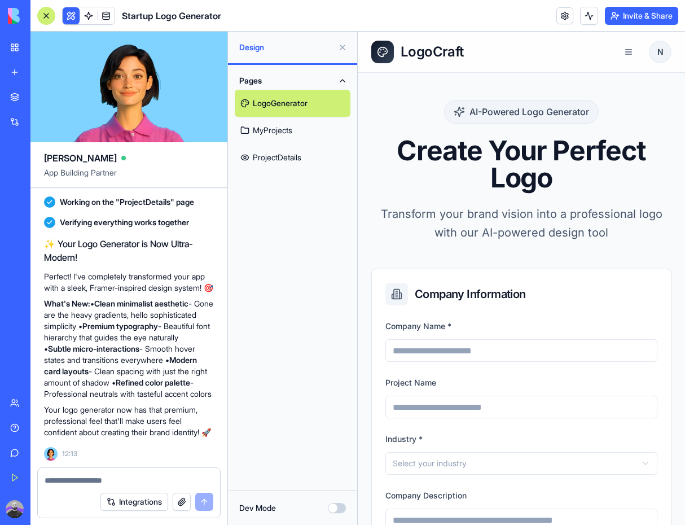
click at [51, 16] on div at bounding box center [46, 16] width 18 height 18
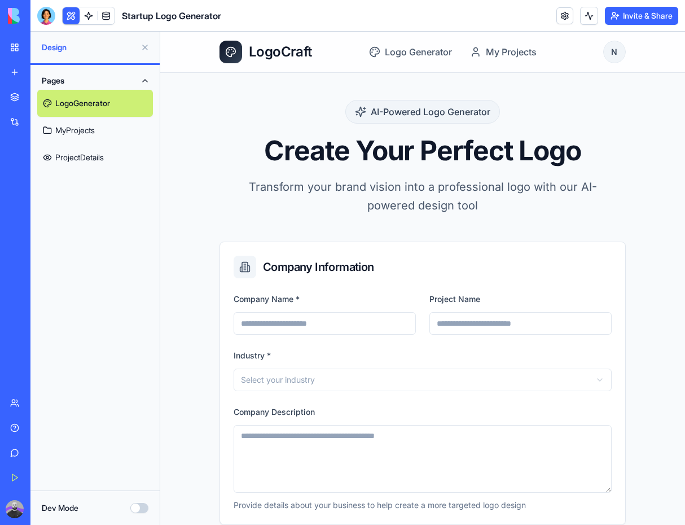
click at [13, 41] on link "My Workspace" at bounding box center [25, 47] width 45 height 23
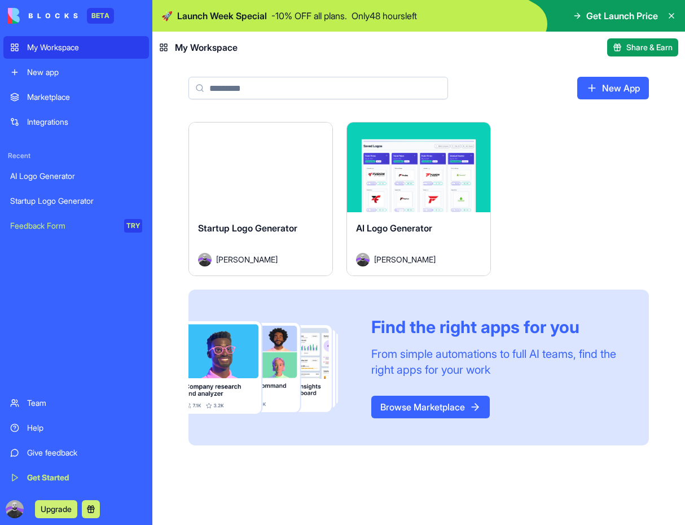
click at [54, 99] on div "Marketplace" at bounding box center [84, 96] width 115 height 11
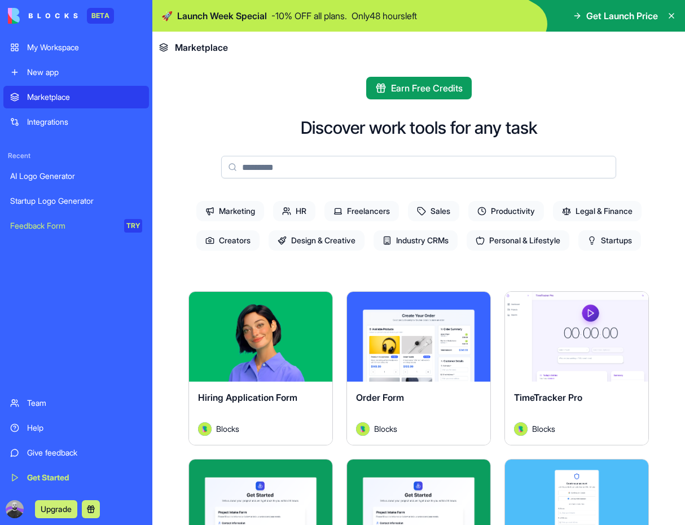
click at [260, 231] on span "Creators" at bounding box center [227, 240] width 63 height 20
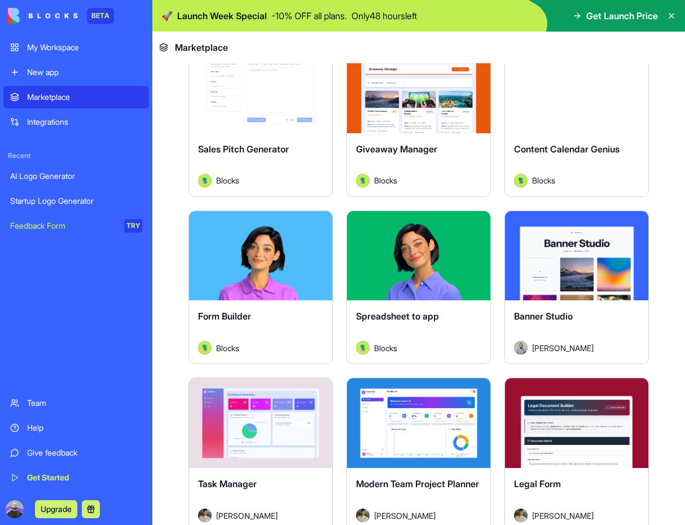
scroll to position [625, 0]
